Goal: Task Accomplishment & Management: Manage account settings

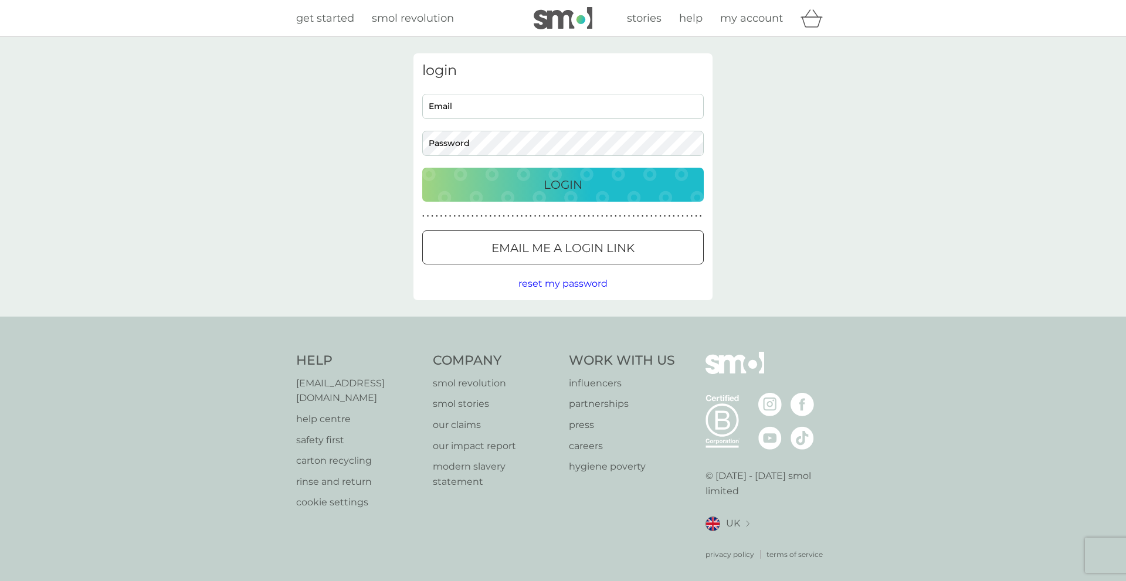
type input "[PERSON_NAME][EMAIL_ADDRESS][DOMAIN_NAME]"
click at [544, 185] on p "Login" at bounding box center [563, 184] width 39 height 19
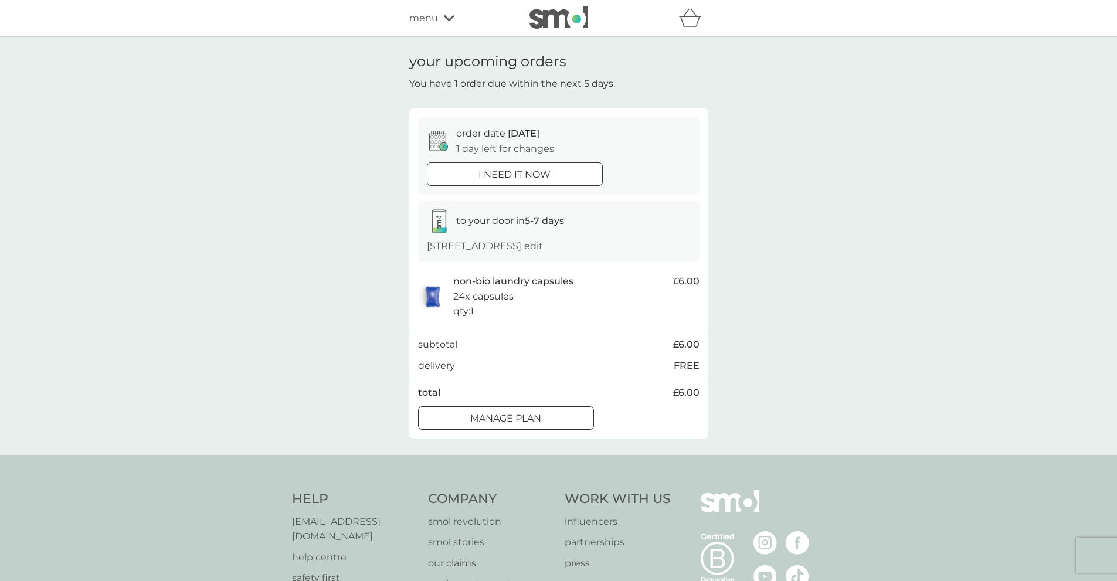
click at [515, 417] on div at bounding box center [506, 418] width 42 height 12
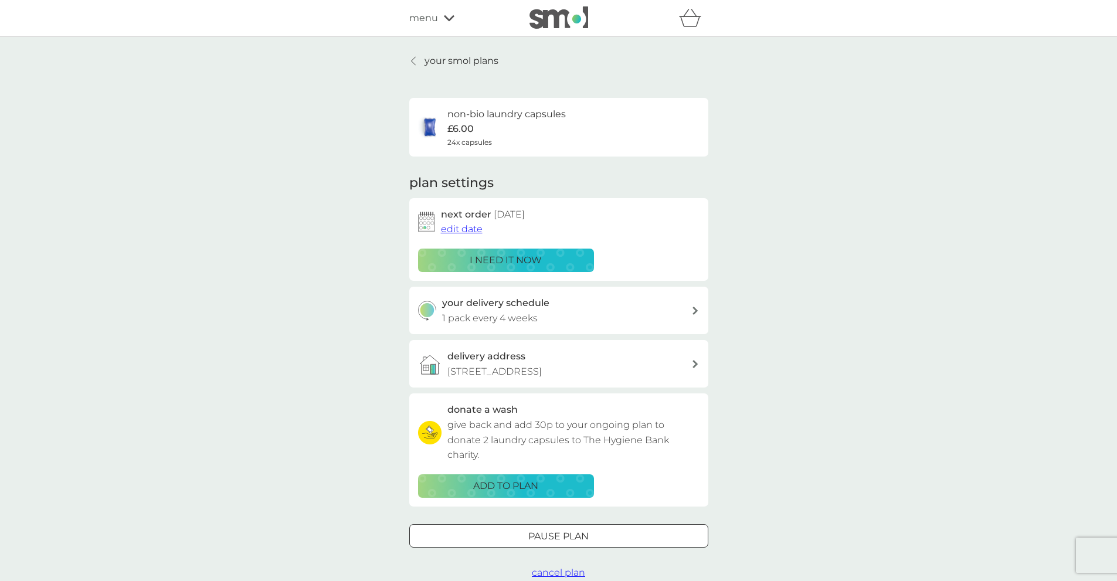
click at [465, 227] on span "edit date" at bounding box center [462, 228] width 42 height 11
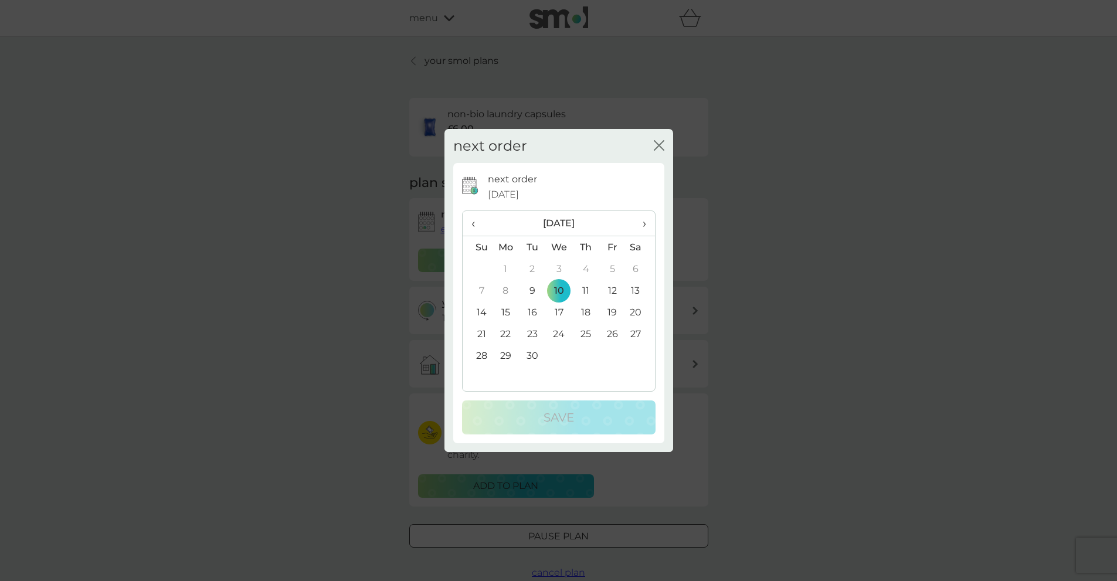
click at [653, 225] on th "›" at bounding box center [639, 223] width 29 height 25
click at [559, 287] on td "8" at bounding box center [558, 291] width 27 height 22
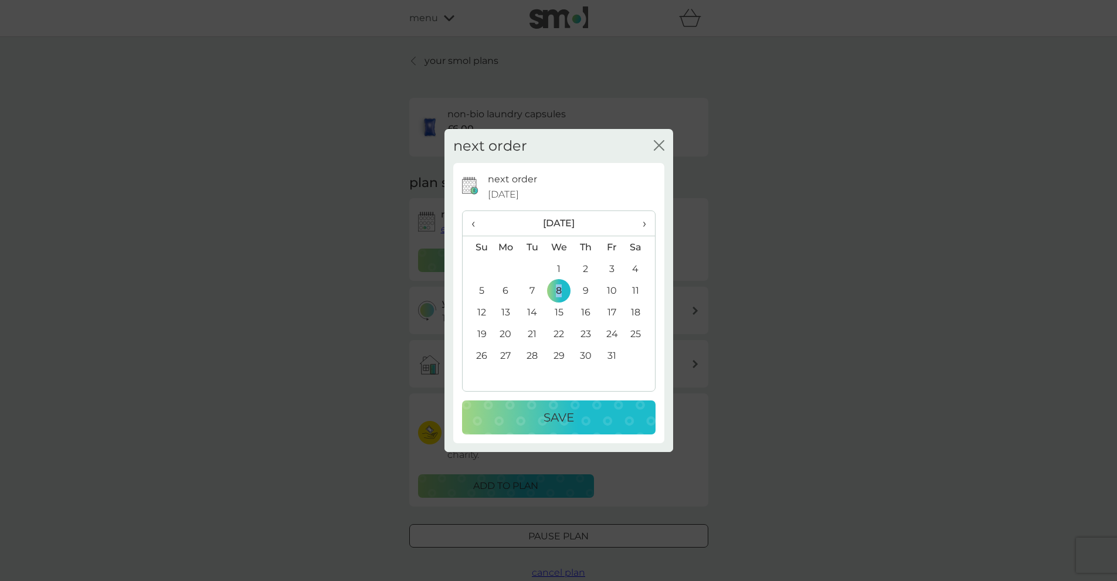
click at [549, 414] on p "Save" at bounding box center [559, 417] width 30 height 19
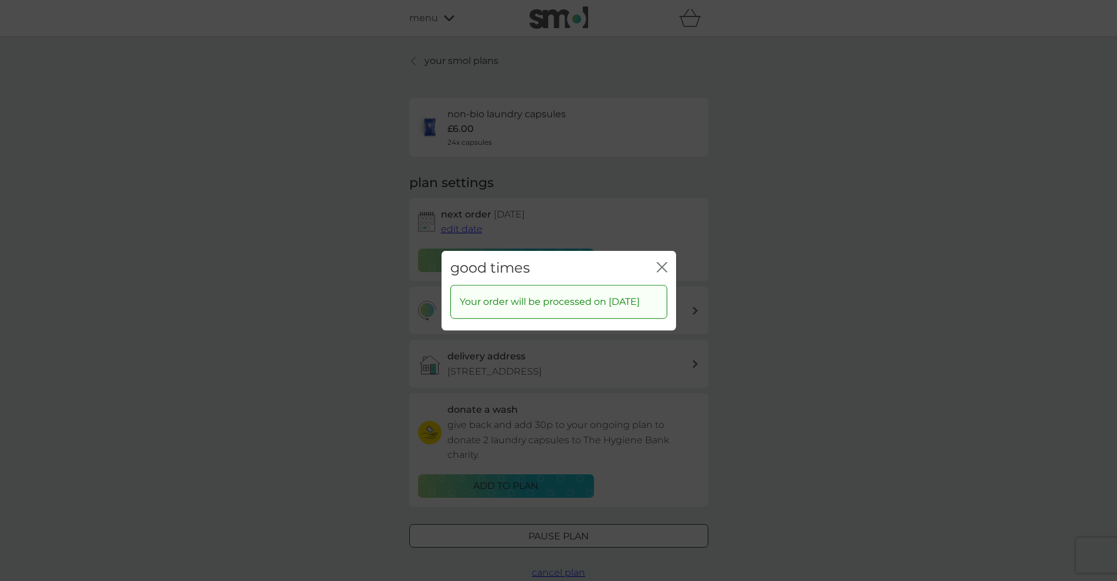
click at [660, 262] on icon "close" at bounding box center [662, 267] width 11 height 11
